Goal: Entertainment & Leisure: Consume media (video, audio)

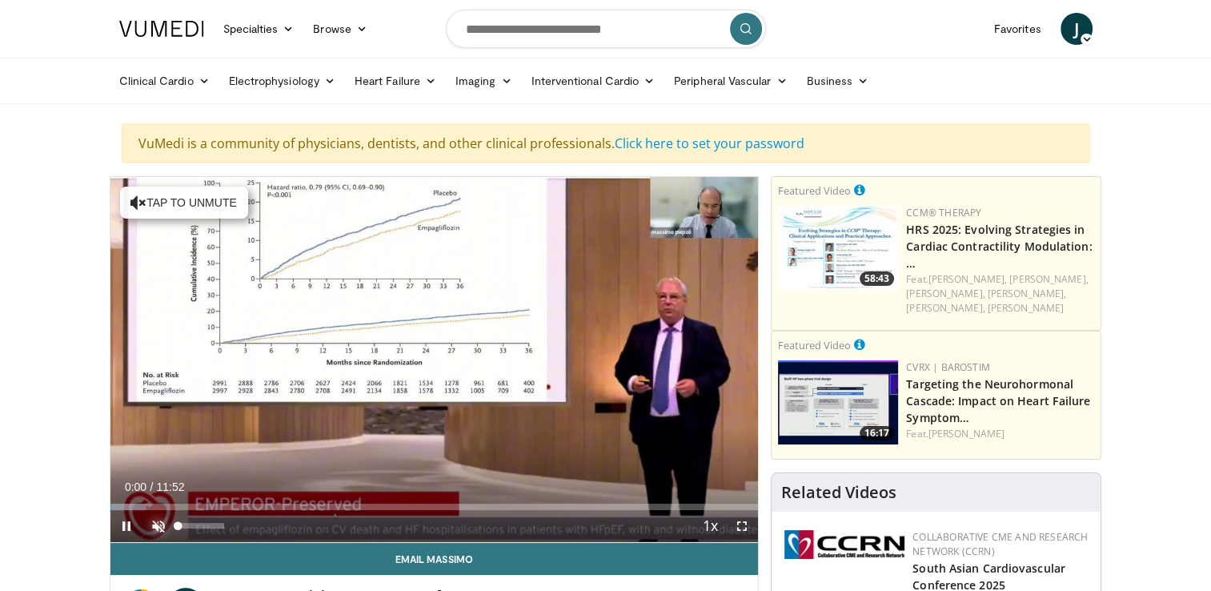
click at [159, 527] on span "Video Player" at bounding box center [159, 526] width 32 height 32
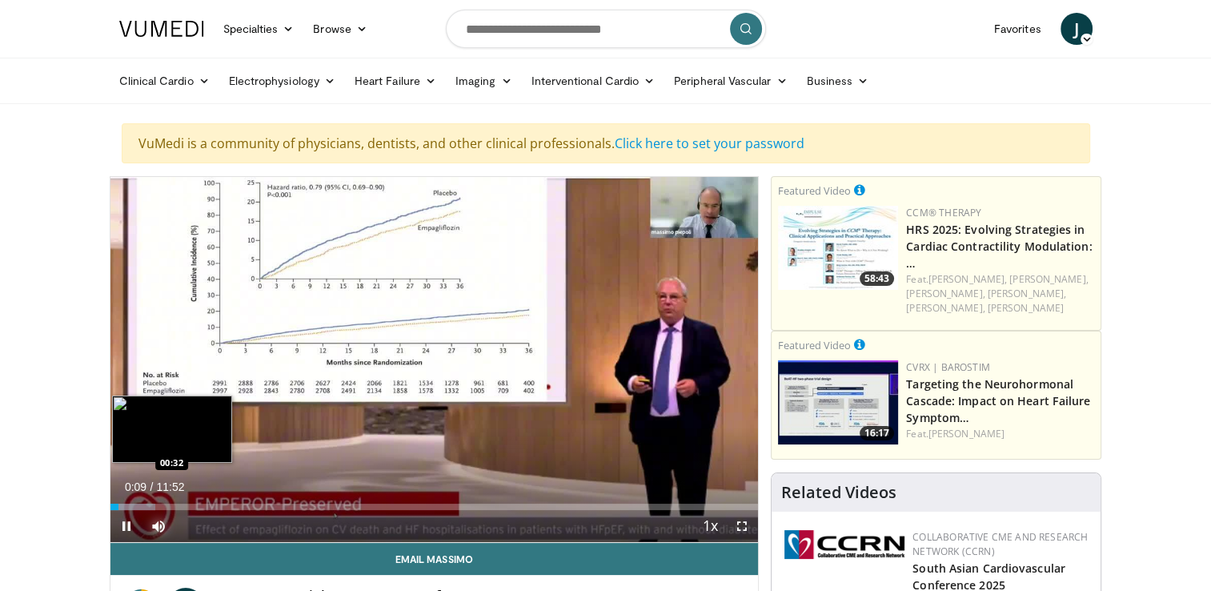
click at [138, 504] on div "Loaded : 7.00% 00:09 00:32" at bounding box center [434, 507] width 649 height 6
click at [174, 504] on div "Loaded : 14.00% 00:33 01:11" at bounding box center [434, 507] width 649 height 6
click at [203, 504] on div "Loaded : 14.00% 01:11 01:40" at bounding box center [434, 507] width 649 height 6
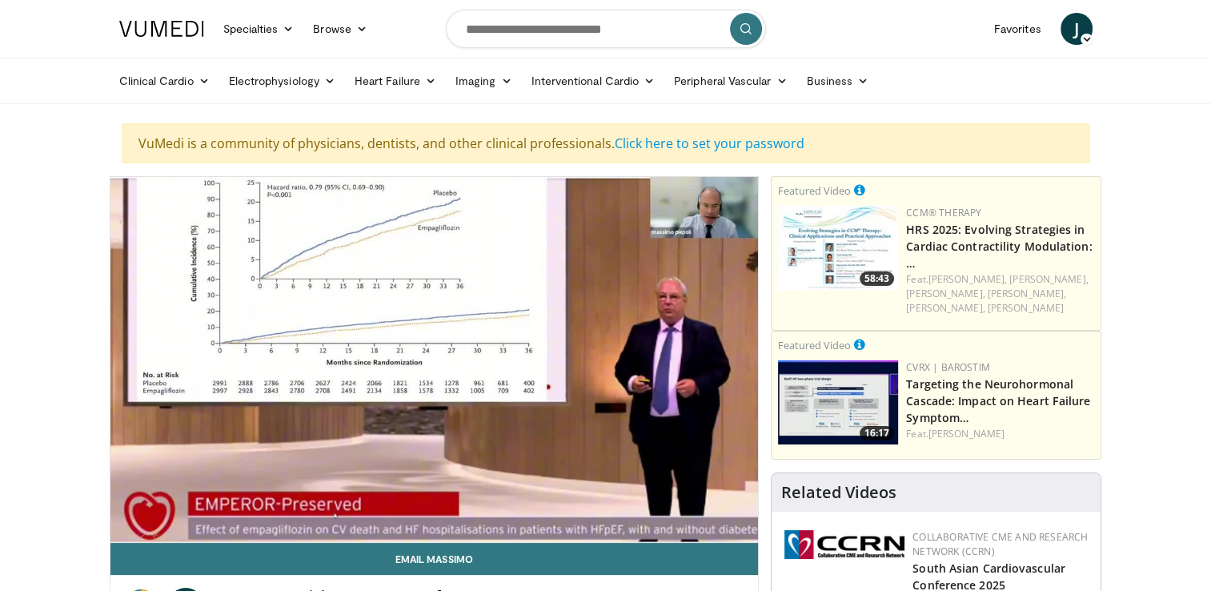
click at [222, 504] on div "10 seconds Tap to unmute" at bounding box center [434, 359] width 649 height 365
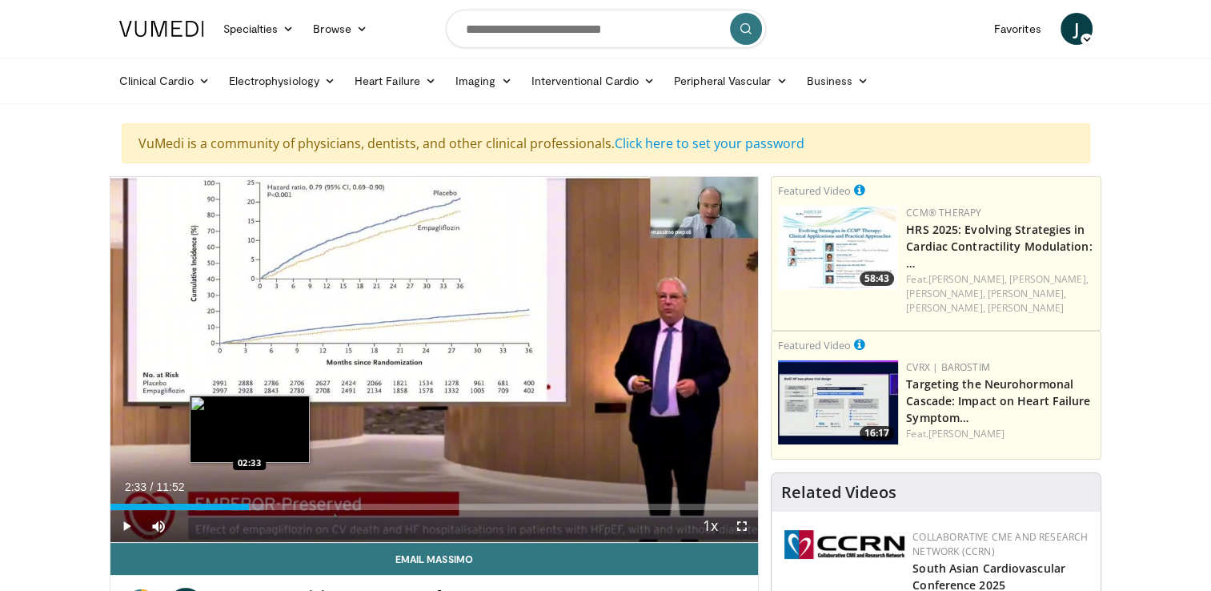
click at [249, 504] on div "Progress Bar" at bounding box center [232, 507] width 63 height 6
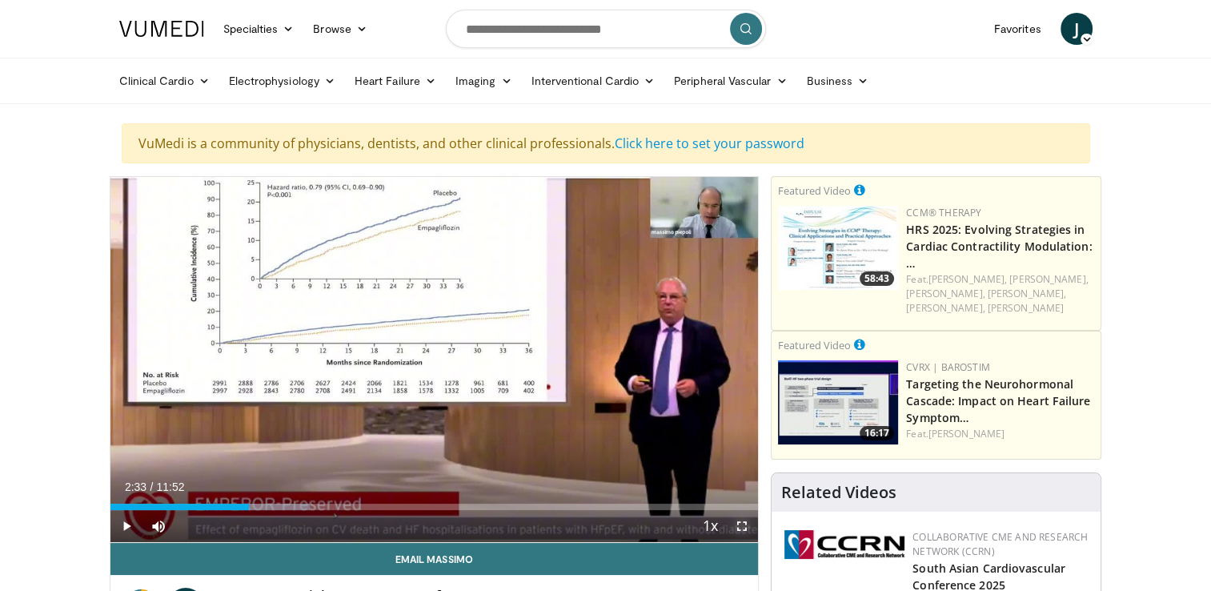
click at [740, 527] on span "Video Player" at bounding box center [742, 526] width 32 height 32
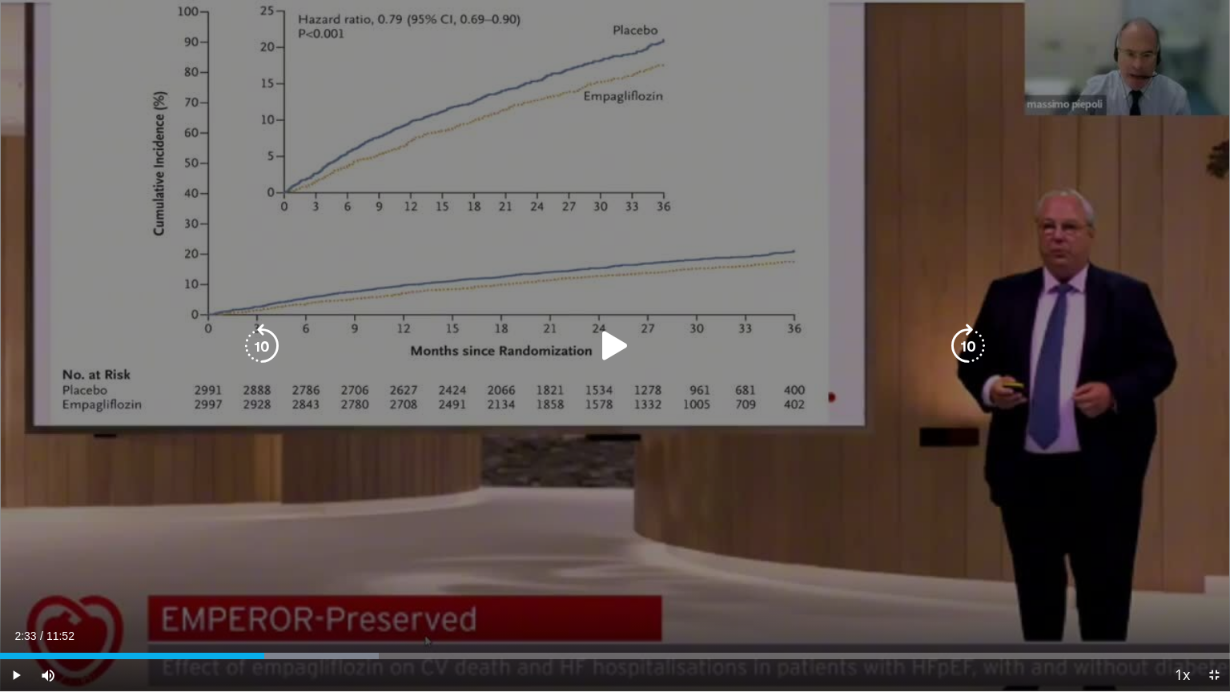
click at [612, 349] on icon "Video Player" at bounding box center [615, 345] width 45 height 45
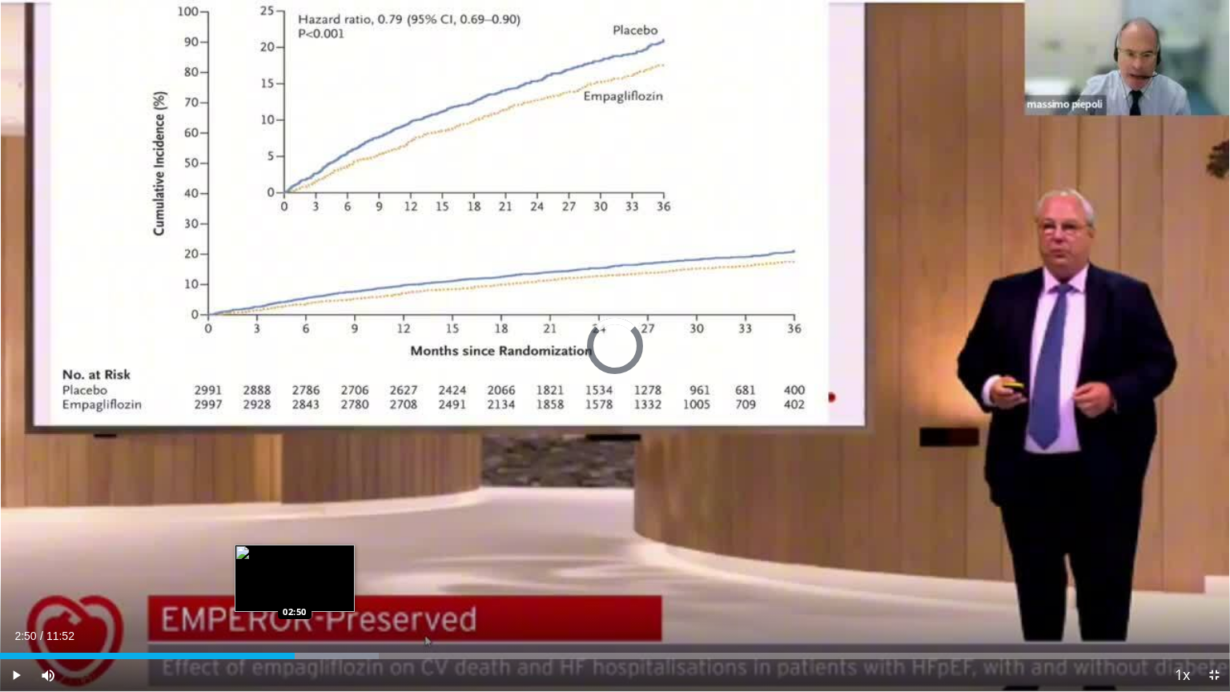
click at [295, 590] on div "Loaded : 30.82% 02:36 02:50" at bounding box center [615, 656] width 1230 height 6
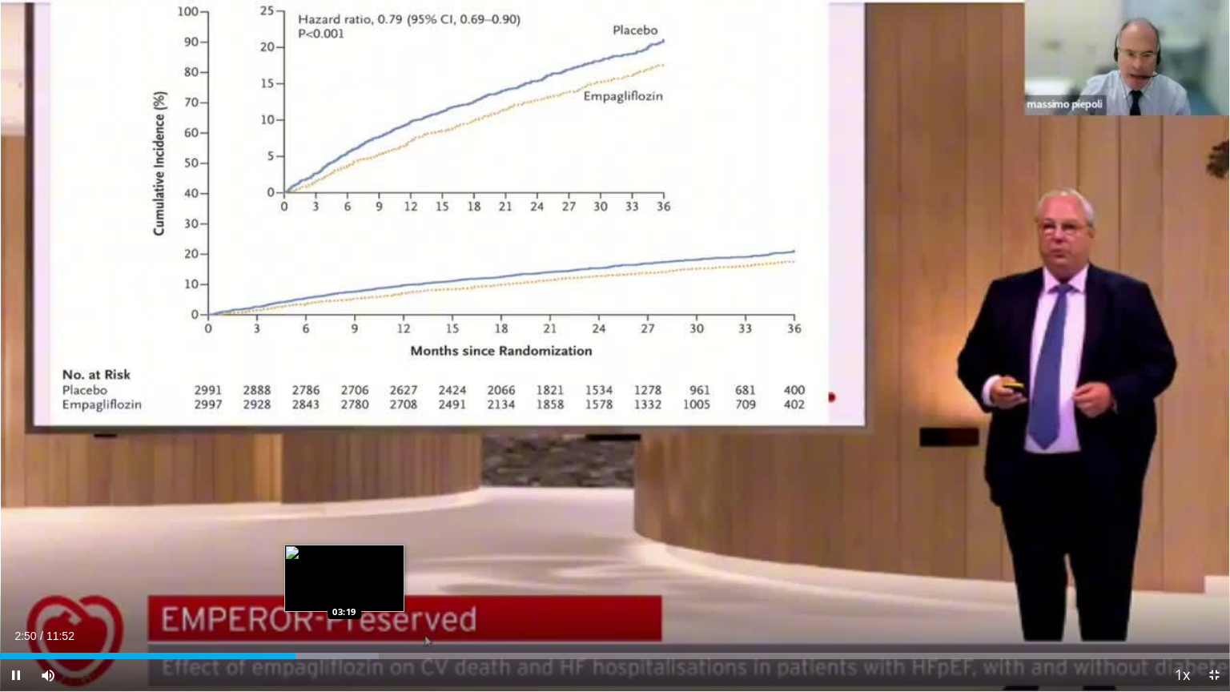
click at [345, 590] on div "Progress Bar" at bounding box center [312, 656] width 134 height 6
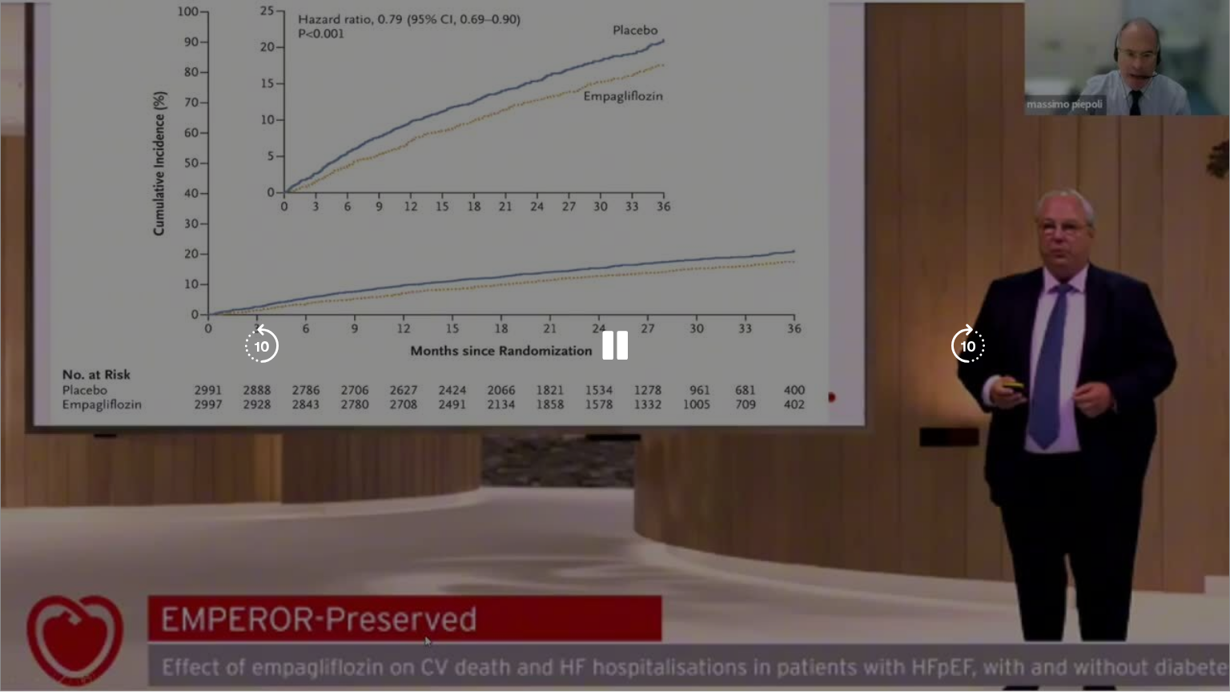
click at [311, 590] on div "Loaded : 37.82% 03:21 03:06" at bounding box center [615, 683] width 1230 height 15
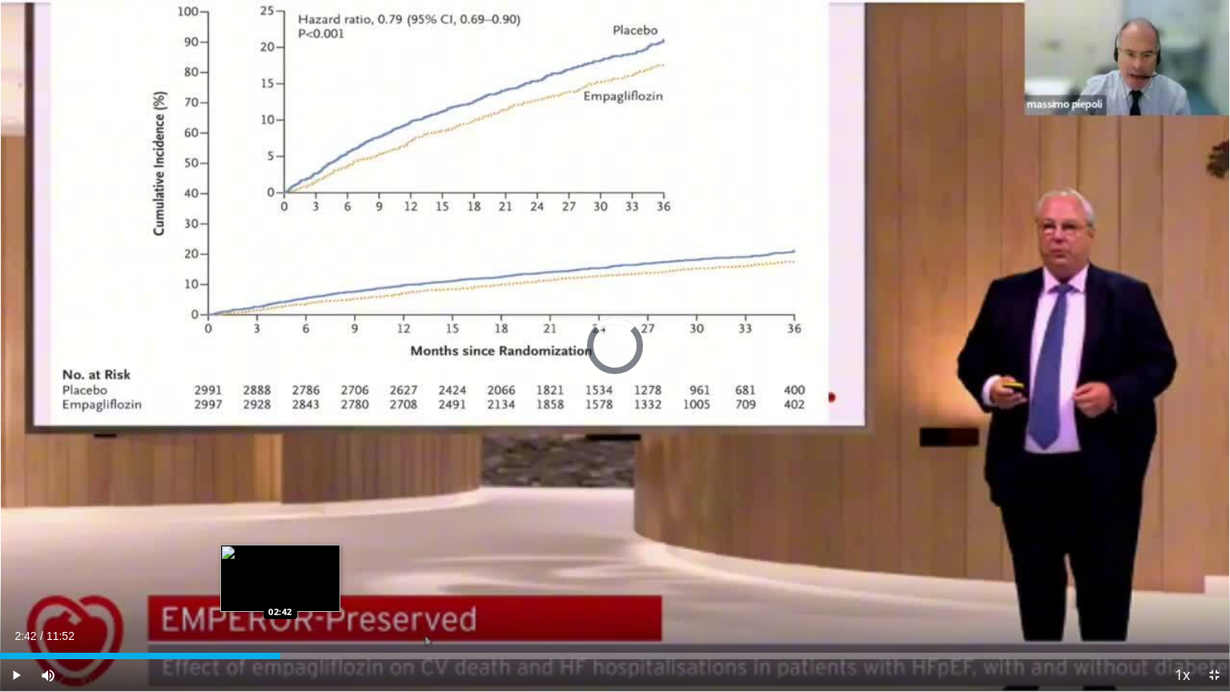
click at [279, 590] on div "Loaded : 0.00% 02:42 02:42" at bounding box center [615, 651] width 1230 height 15
click at [276, 590] on div "Loaded : 33.62% 02:53 02:40" at bounding box center [615, 651] width 1230 height 15
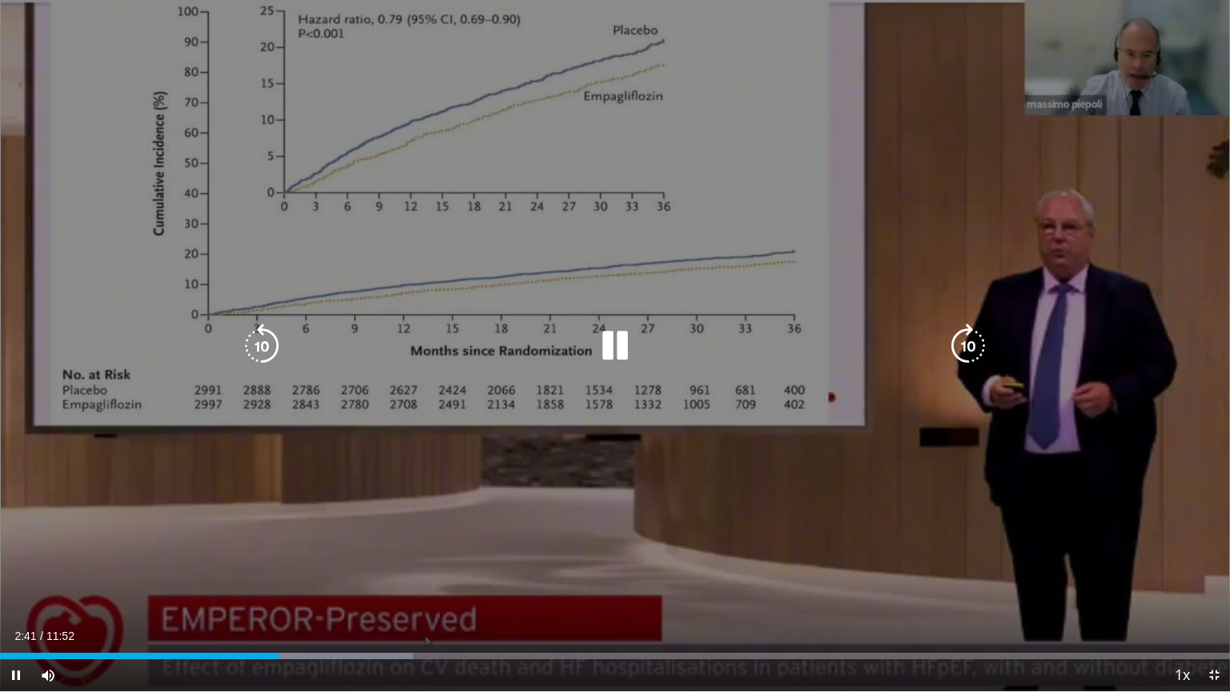
click at [398, 496] on div "10 seconds Tap to unmute" at bounding box center [615, 345] width 1230 height 691
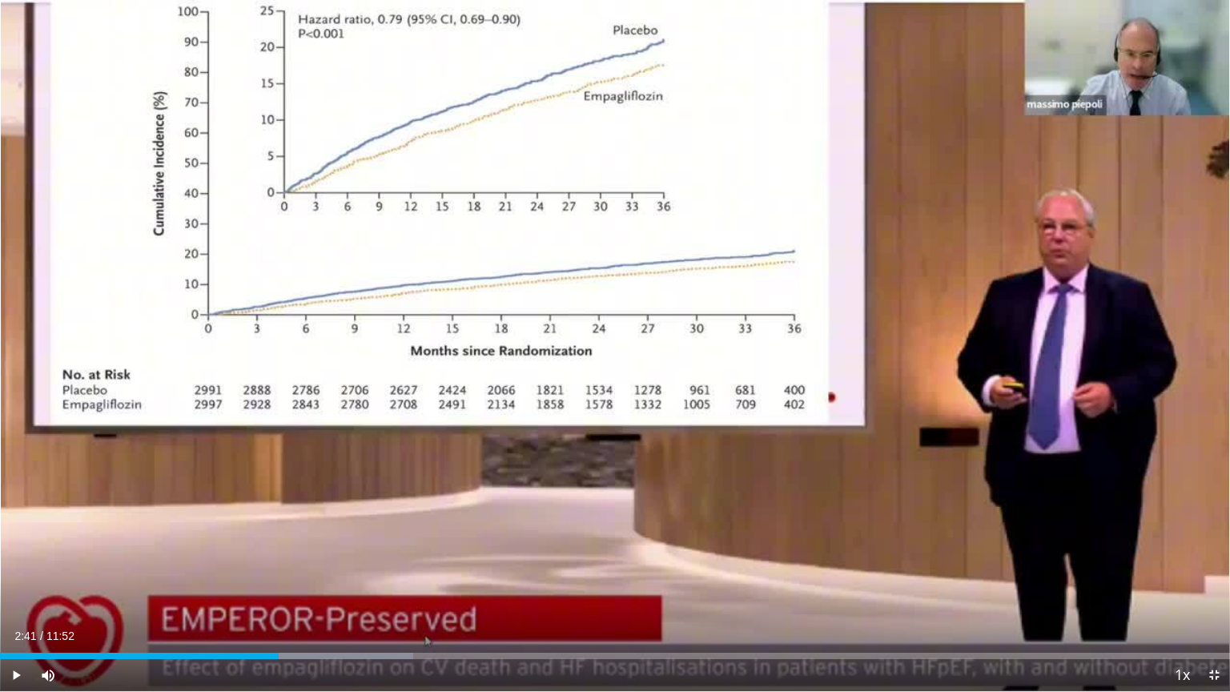
click at [398, 496] on div "10 seconds Tap to unmute" at bounding box center [615, 345] width 1230 height 691
click at [340, 590] on div "Loaded : 33.62% 02:42 03:17" at bounding box center [615, 656] width 1230 height 6
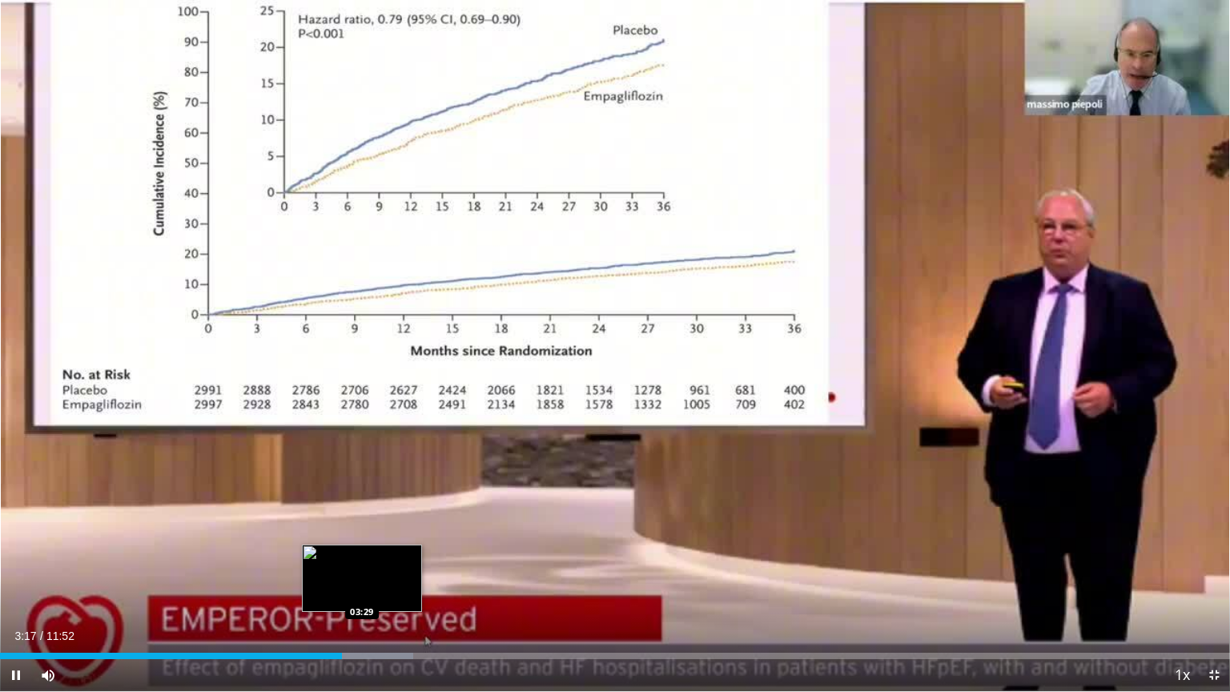
click at [365, 590] on div "Loaded : 33.62% 03:18 03:29" at bounding box center [615, 656] width 1230 height 6
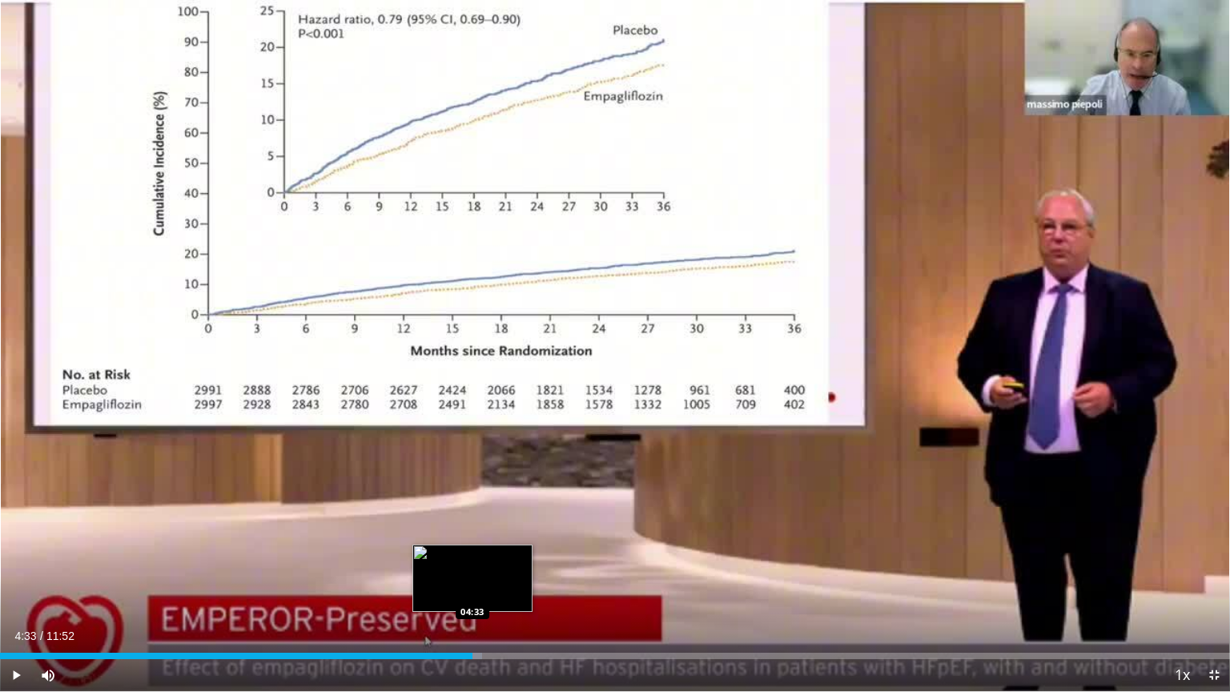
click at [472, 590] on div "Loaded : 39.22% 04:33 04:33" at bounding box center [615, 651] width 1230 height 15
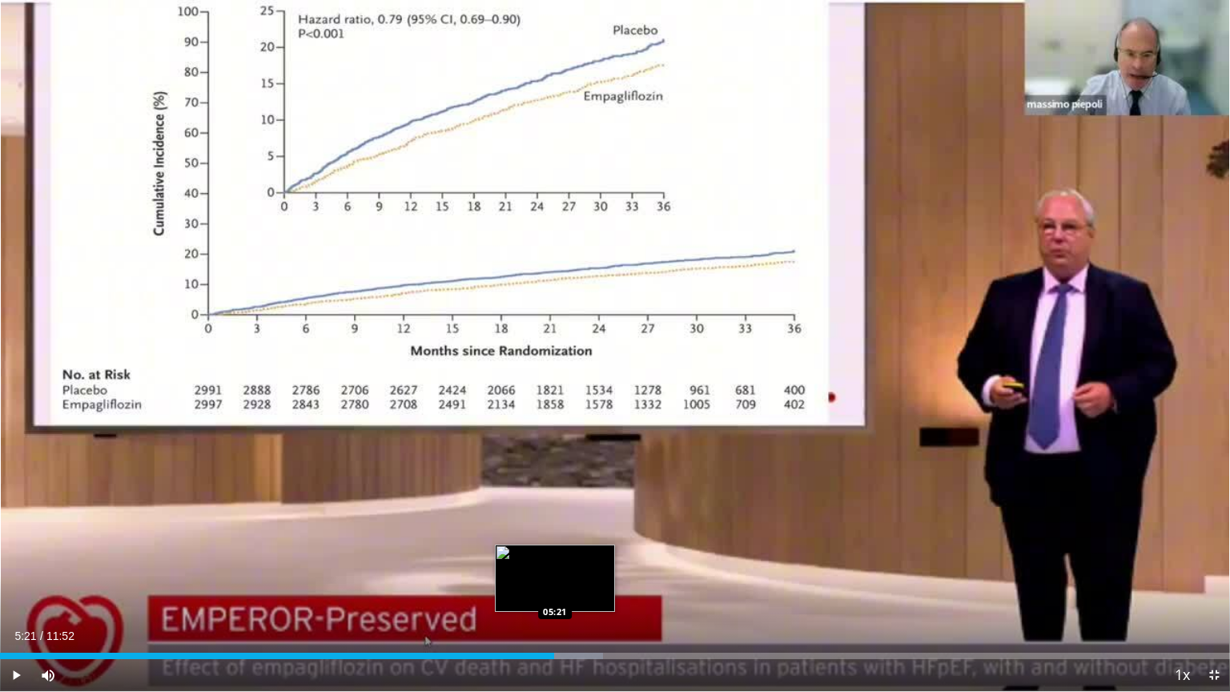
click at [554, 590] on div "Progress Bar" at bounding box center [553, 656] width 99 height 6
click at [592, 590] on div "Progress Bar" at bounding box center [588, 656] width 168 height 6
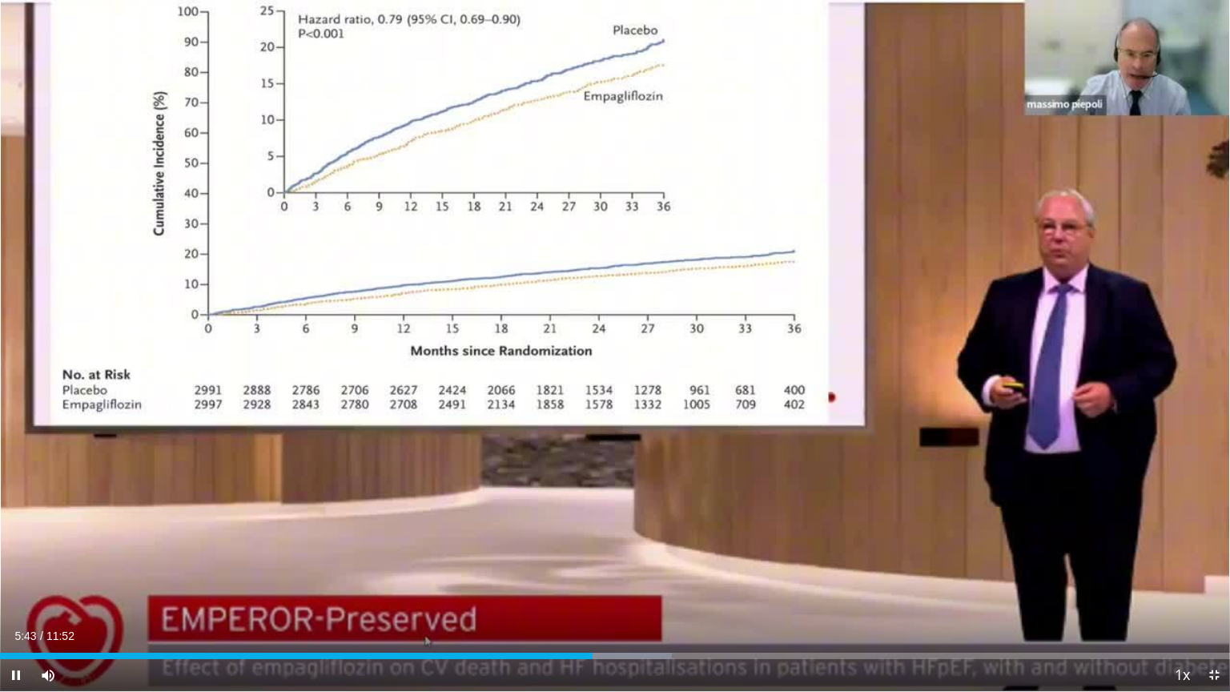
click at [653, 590] on div "Current Time 5:43 / Duration 11:52 Pause Skip Backward Skip Forward Mute Loaded…" at bounding box center [615, 675] width 1230 height 32
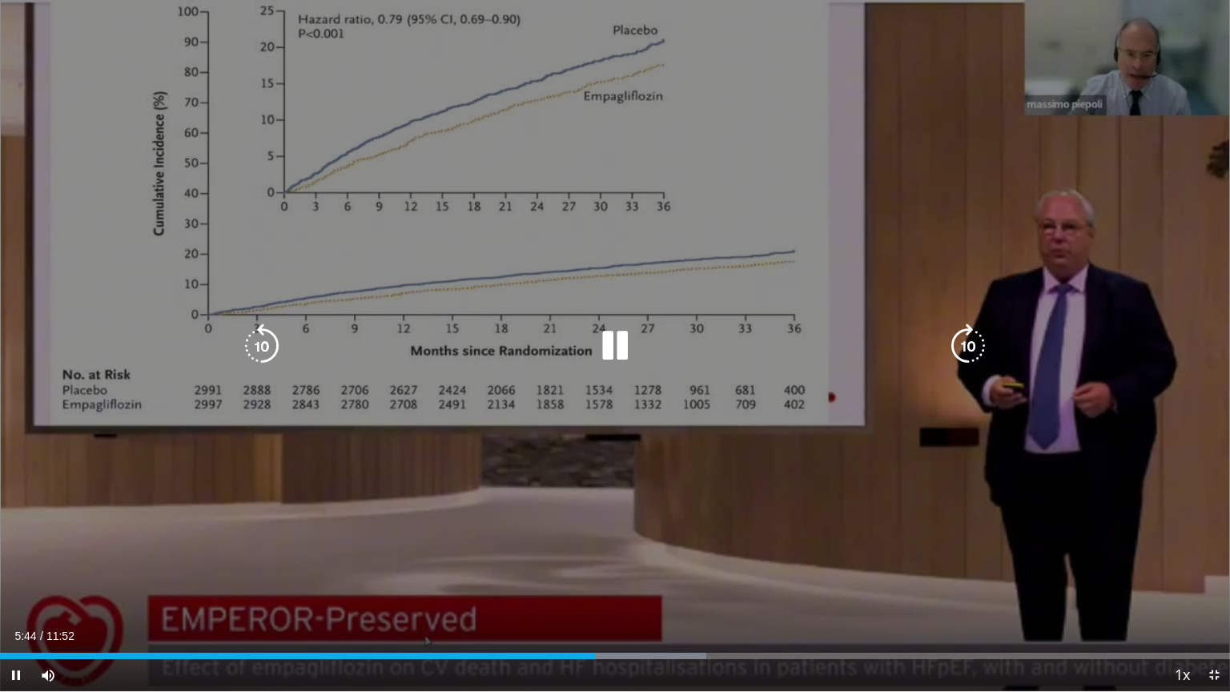
drag, startPoint x: 658, startPoint y: 651, endPoint x: 678, endPoint y: 650, distance: 20.0
click at [659, 590] on div "Loaded : 57.44% 05:44 06:21" at bounding box center [615, 651] width 1230 height 15
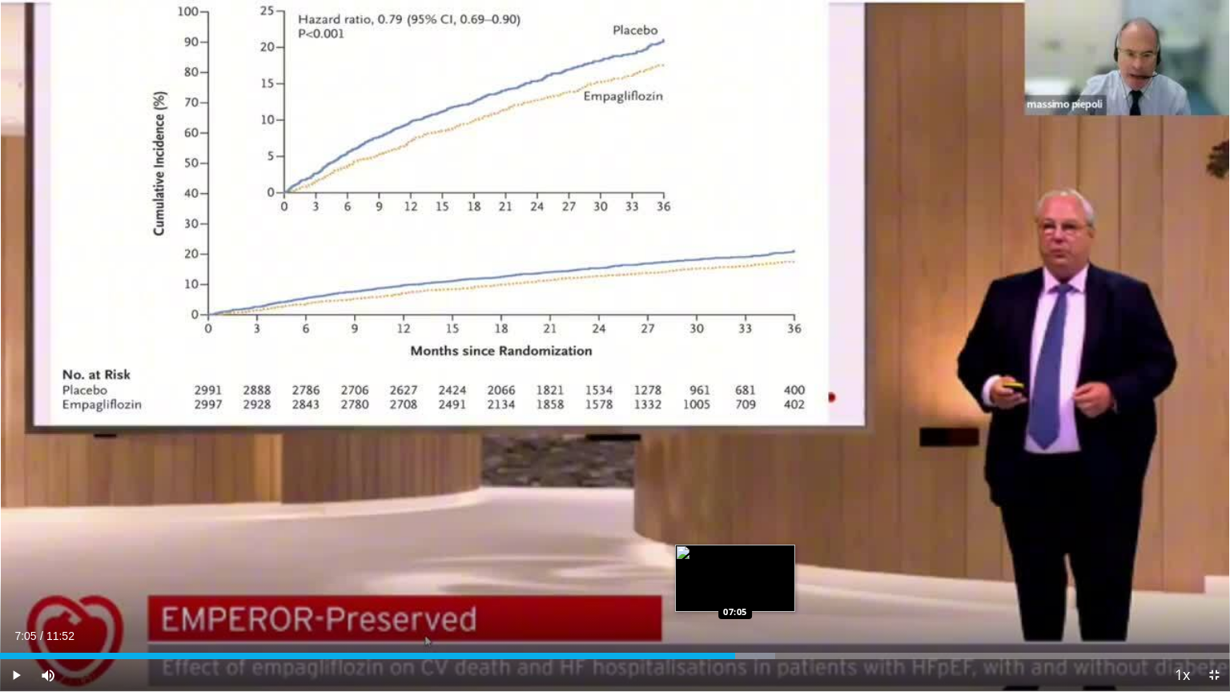
click at [734, 590] on div "Loaded : 63.04% 07:05 07:05" at bounding box center [615, 656] width 1230 height 6
click at [718, 590] on div "07:10" at bounding box center [372, 656] width 744 height 6
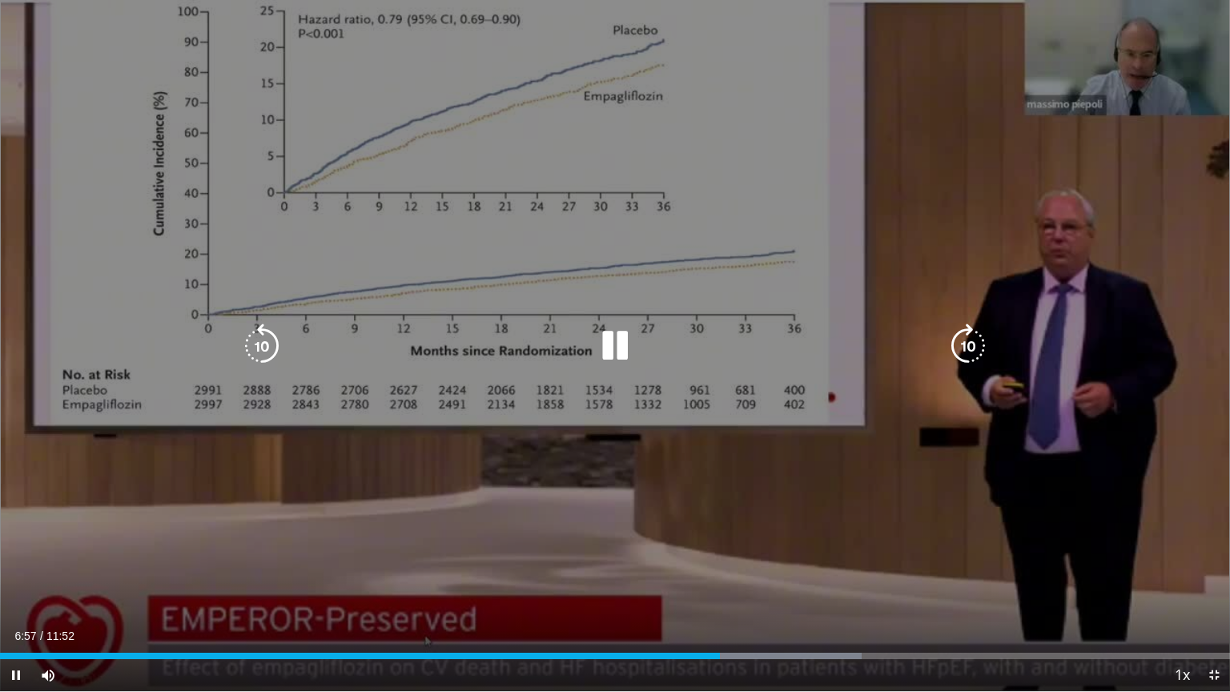
click at [671, 586] on div "10 seconds Tap to unmute" at bounding box center [615, 345] width 1230 height 691
click at [678, 588] on div "10 seconds Tap to unmute" at bounding box center [615, 345] width 1230 height 691
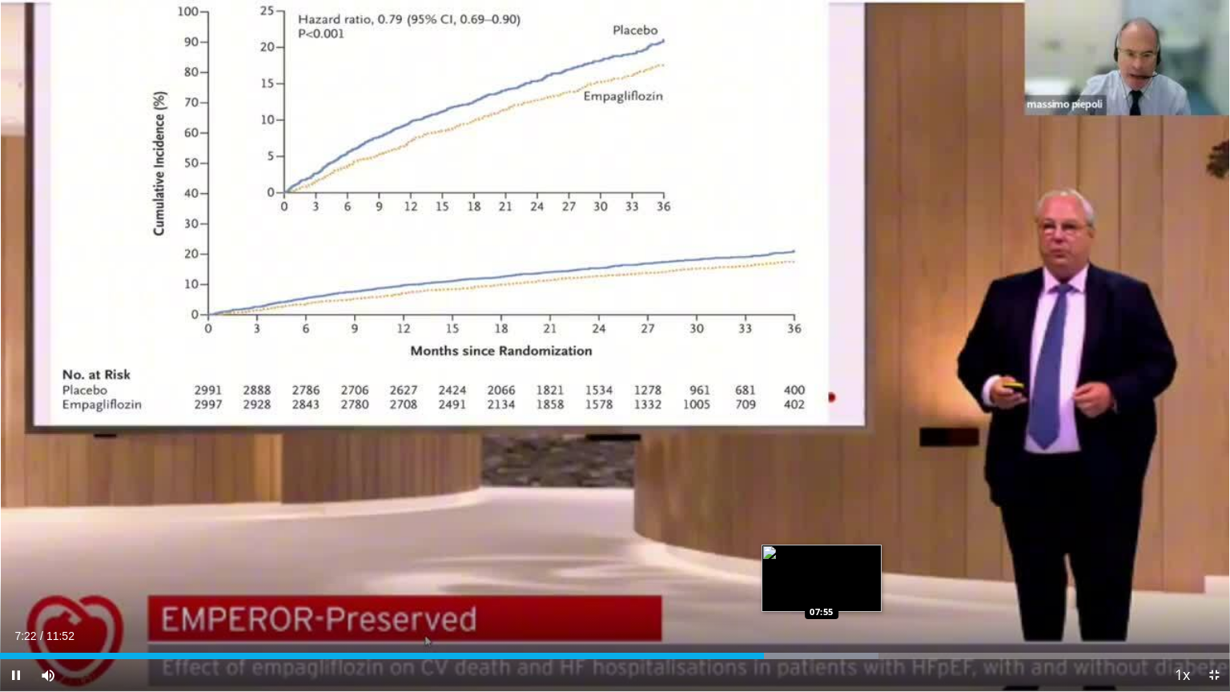
click at [822, 590] on div "Loaded : 71.45% 07:22 07:55" at bounding box center [615, 651] width 1230 height 15
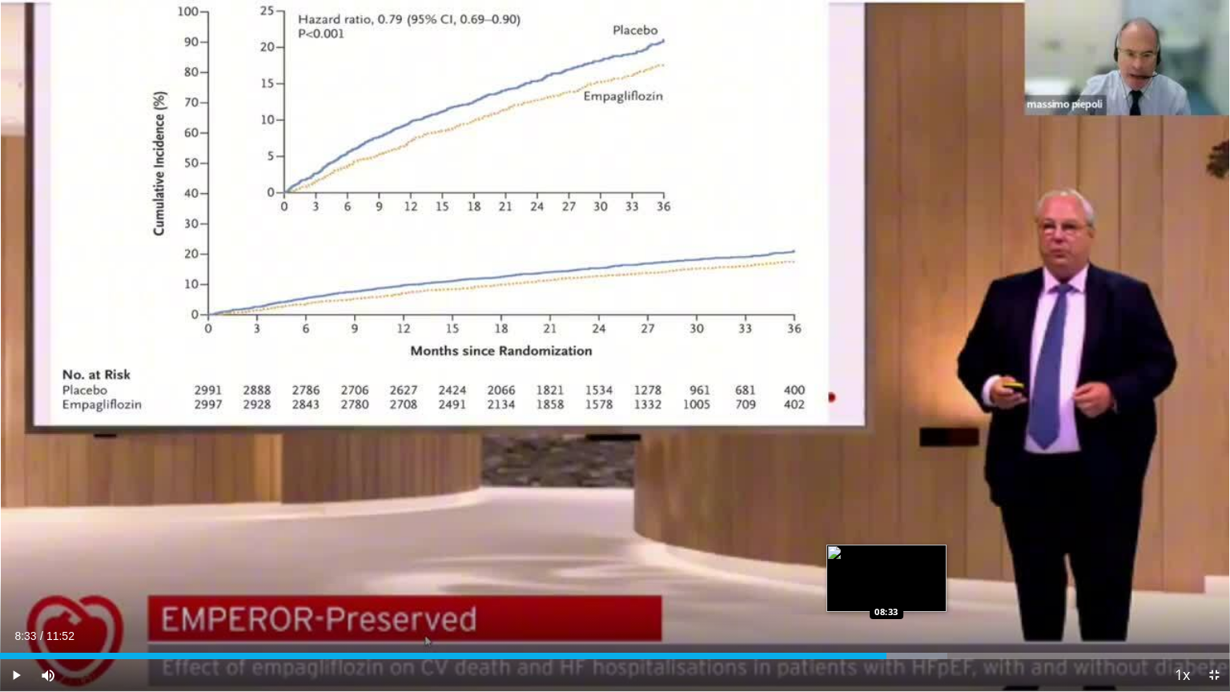
click at [886, 590] on div "Loaded : 77.05% 08:33 08:33" at bounding box center [615, 651] width 1230 height 15
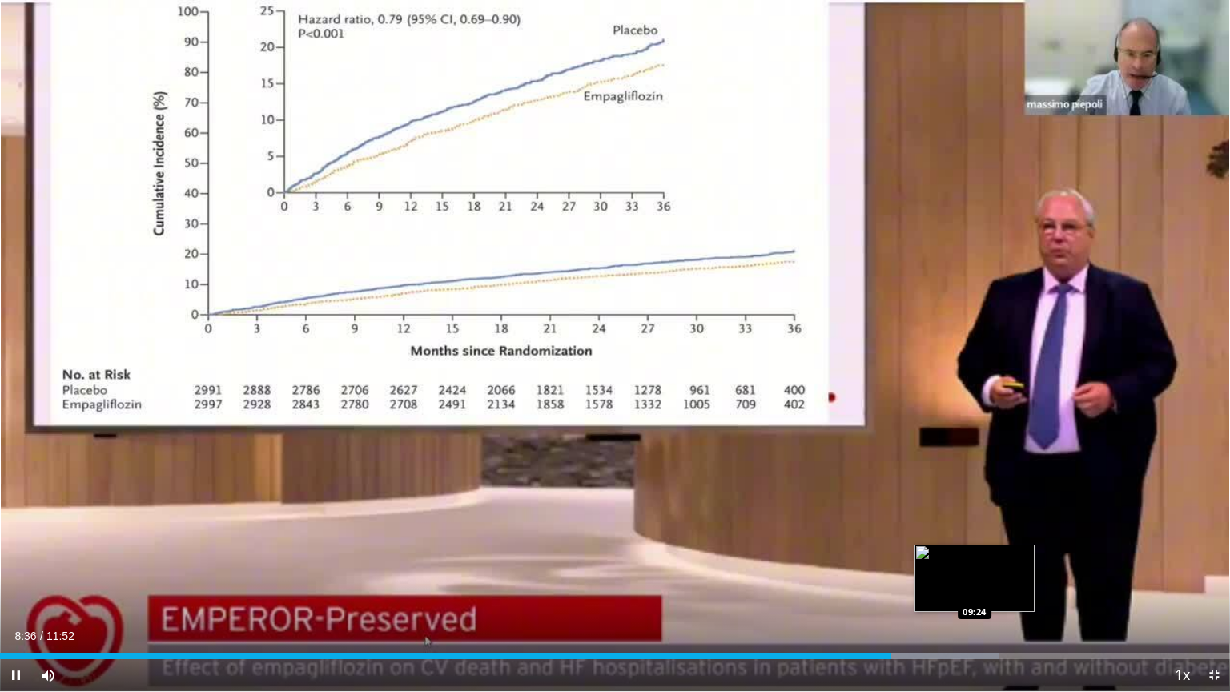
click at [974, 590] on div "Loaded : 81.26% 08:36 09:24" at bounding box center [615, 651] width 1230 height 15
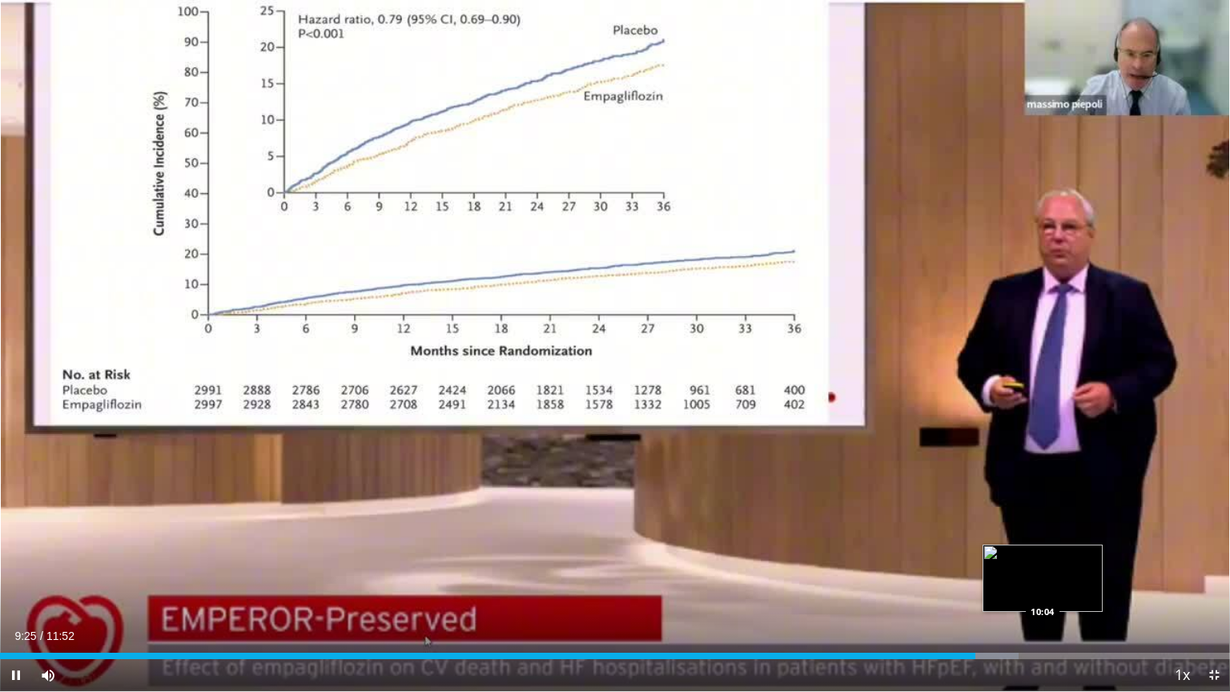
click at [1042, 590] on div "Loaded : 82.80% 09:25 10:04" at bounding box center [615, 651] width 1230 height 15
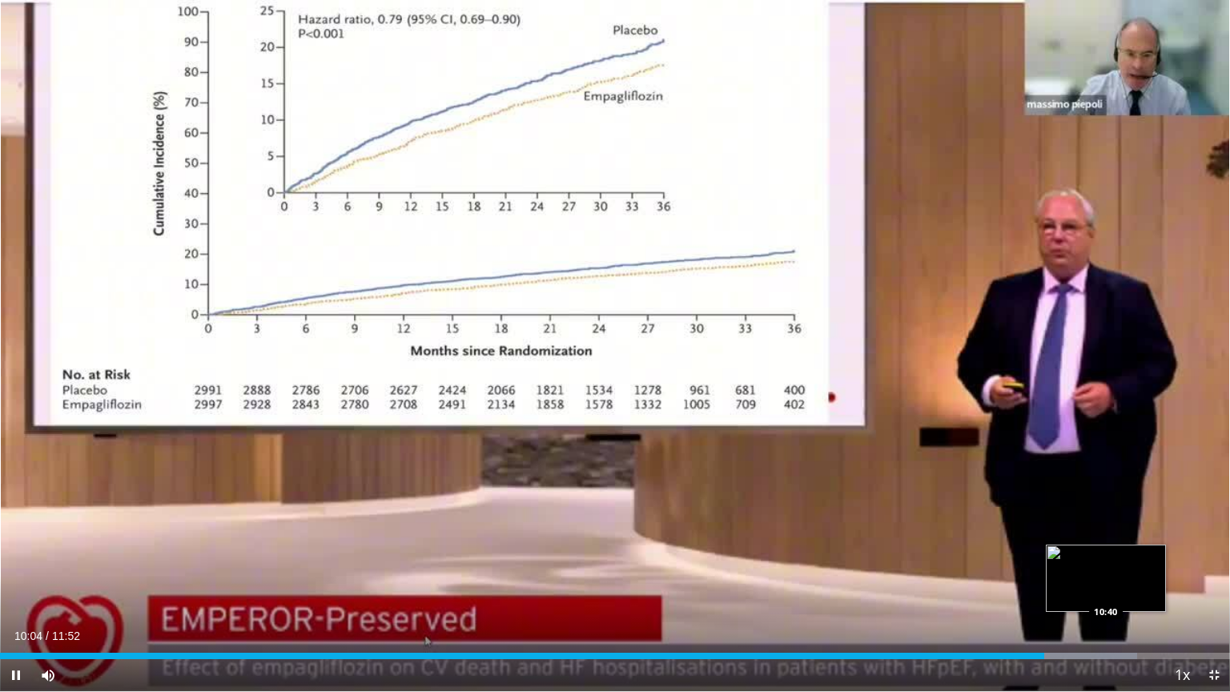
click at [1106, 590] on div "Loaded : 92.47% 10:04 10:40" at bounding box center [615, 651] width 1230 height 15
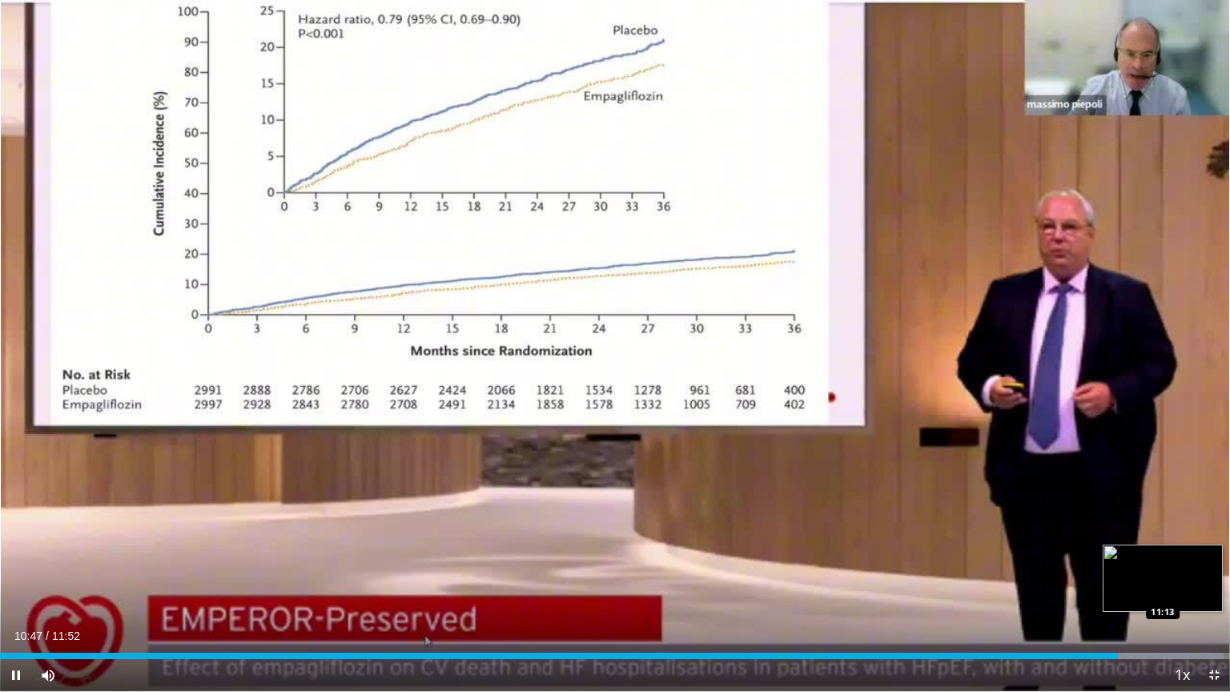
click at [1163, 590] on div "Progress Bar" at bounding box center [1139, 656] width 167 height 6
click at [1208, 590] on div "Progress Bar" at bounding box center [1172, 656] width 115 height 6
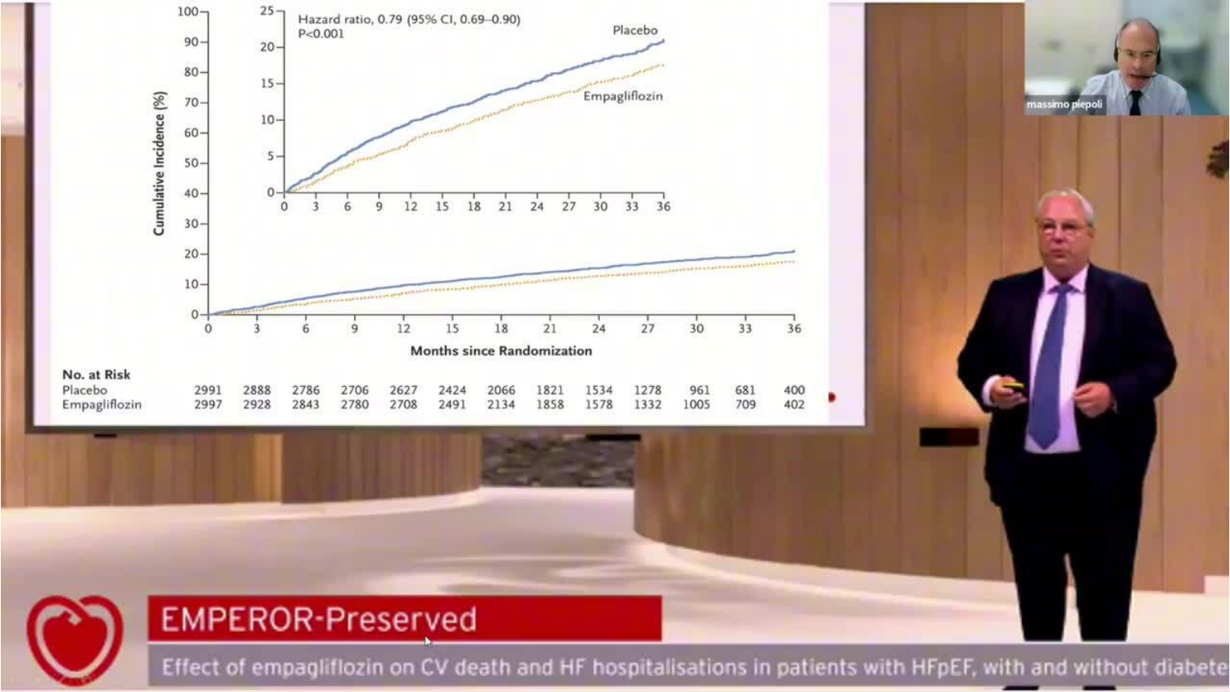
click at [1211, 590] on video-js "**********" at bounding box center [615, 346] width 1230 height 692
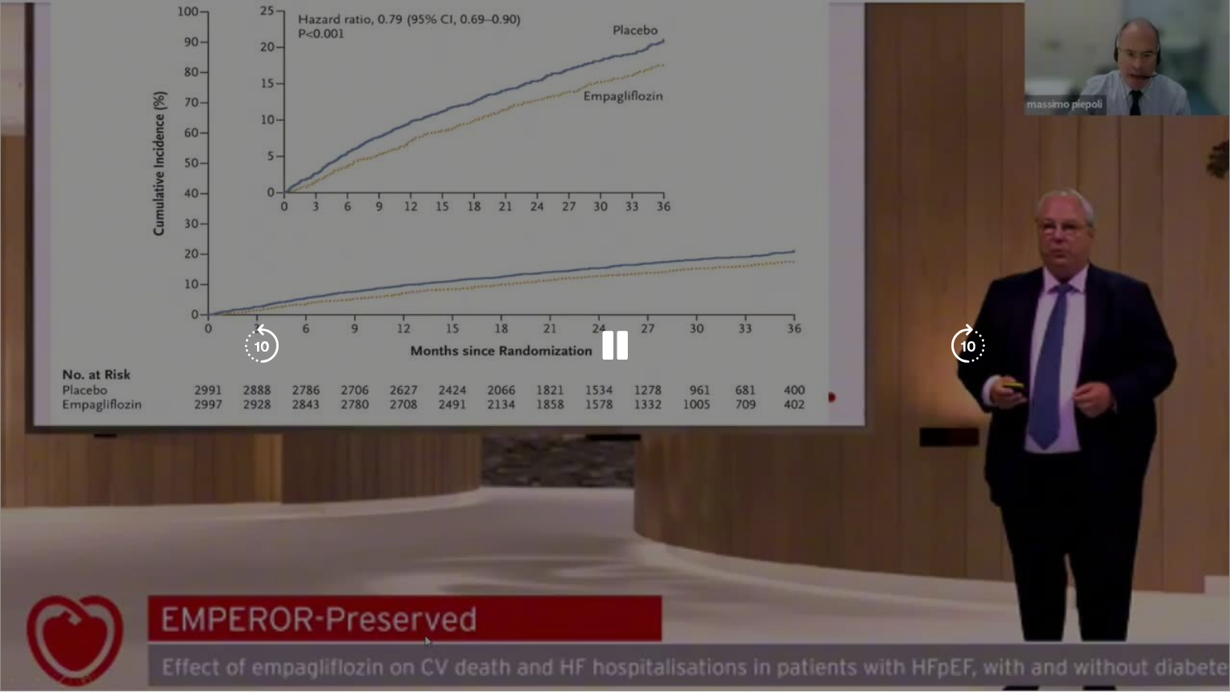
click at [1211, 590] on div "10 seconds Tap to unmute" at bounding box center [615, 345] width 1230 height 691
